Goal: Information Seeking & Learning: Learn about a topic

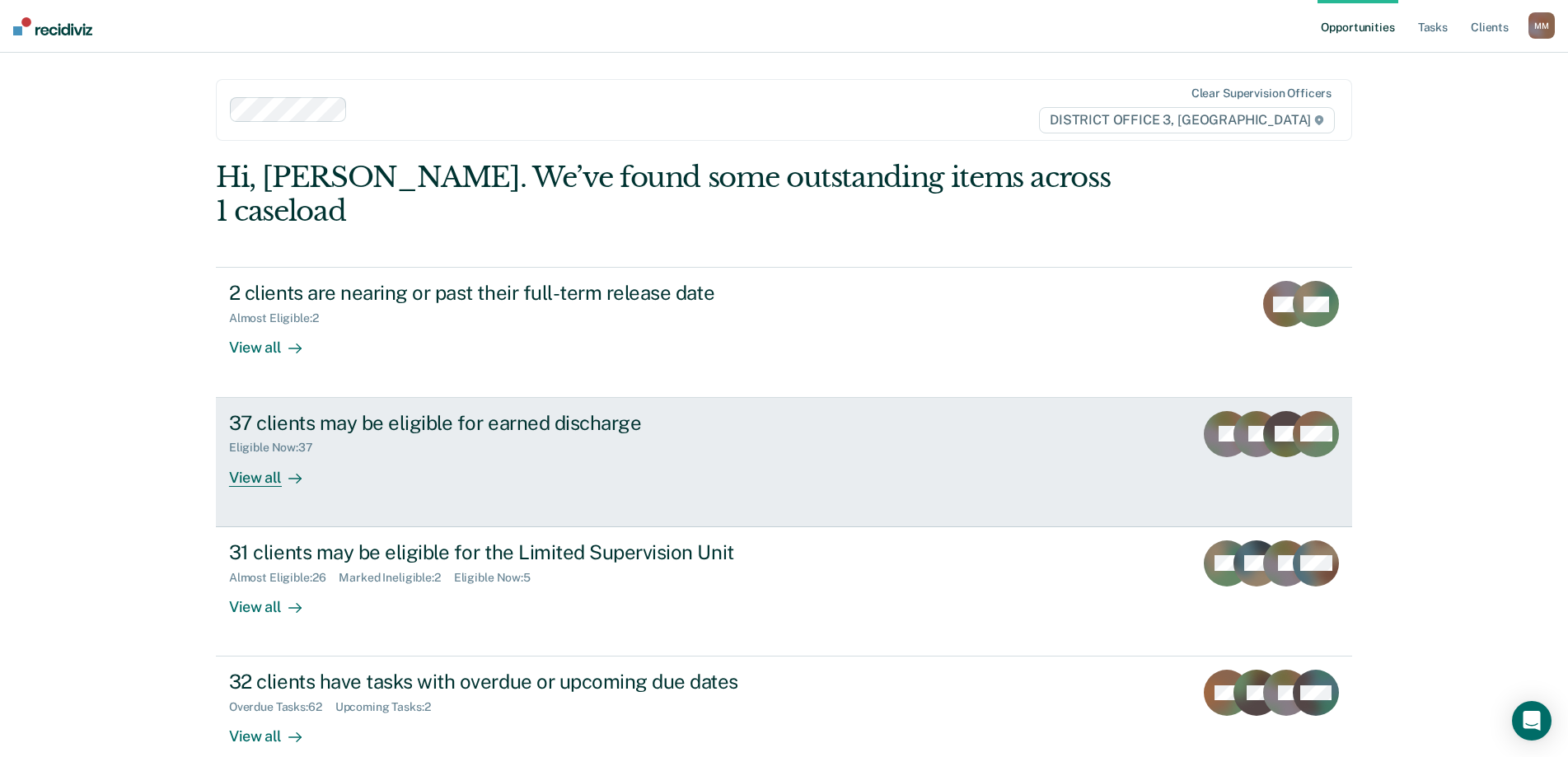
scroll to position [61, 0]
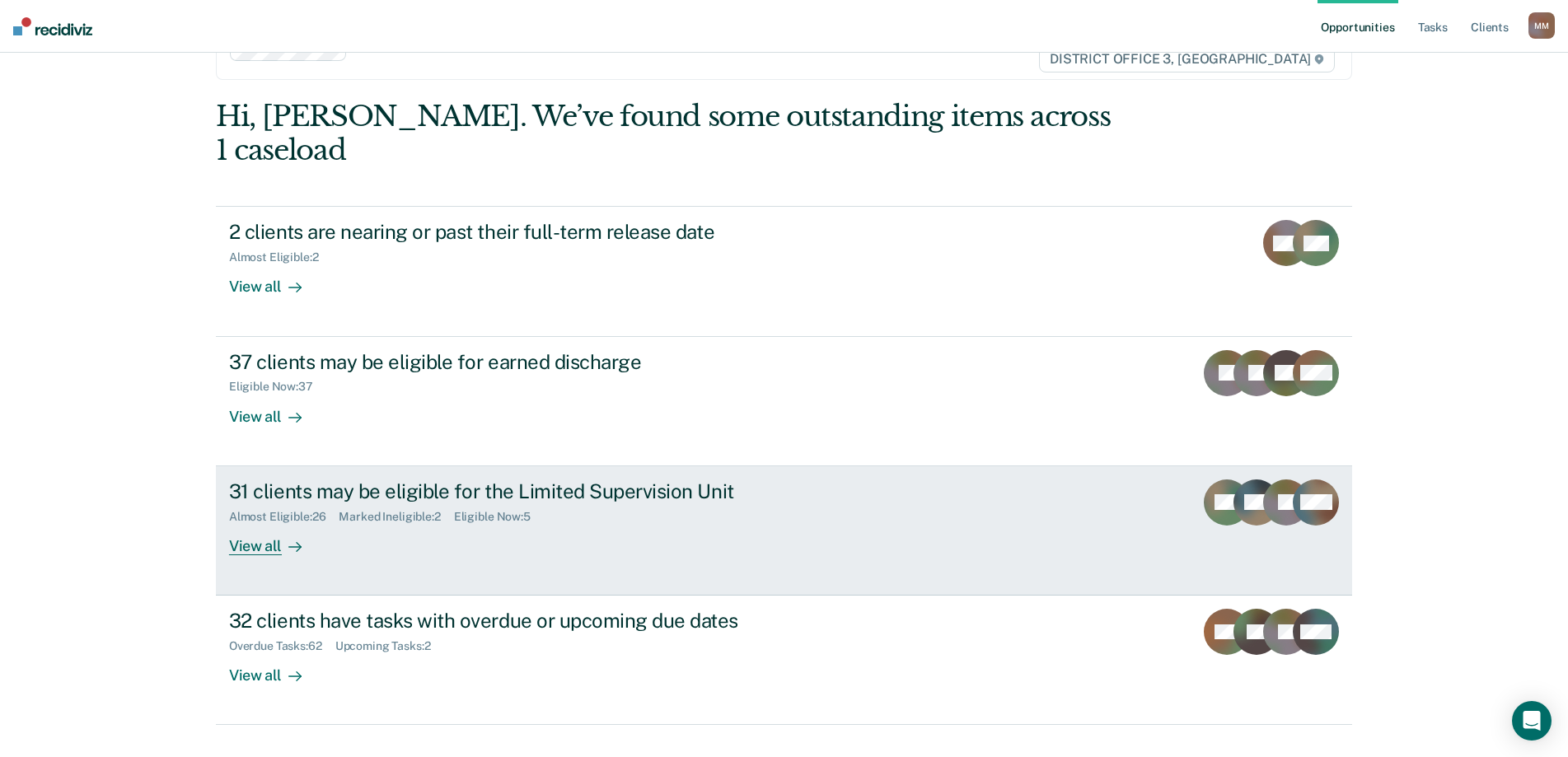
click at [259, 523] on div "View all" at bounding box center [275, 539] width 92 height 32
